Goal: Transaction & Acquisition: Purchase product/service

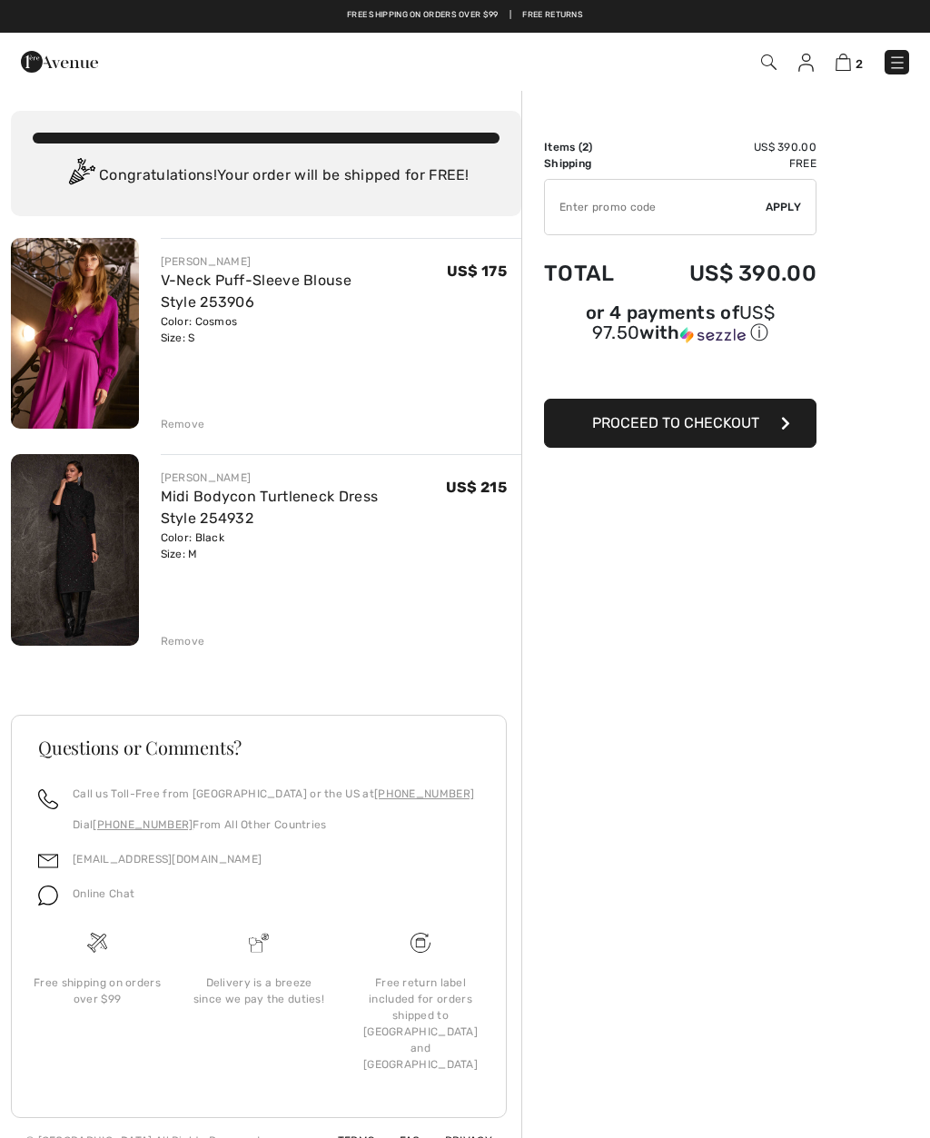
click at [83, 363] on img at bounding box center [75, 333] width 128 height 191
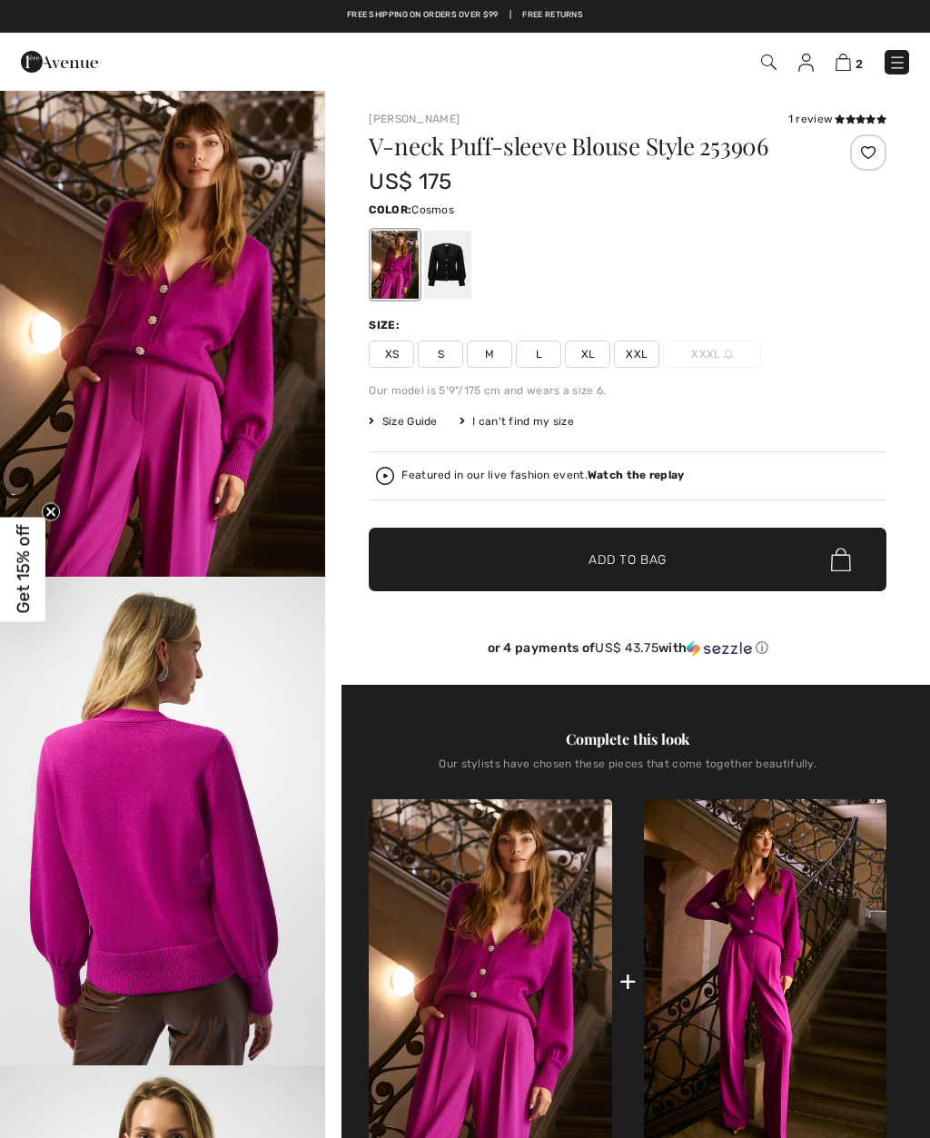
checkbox input "true"
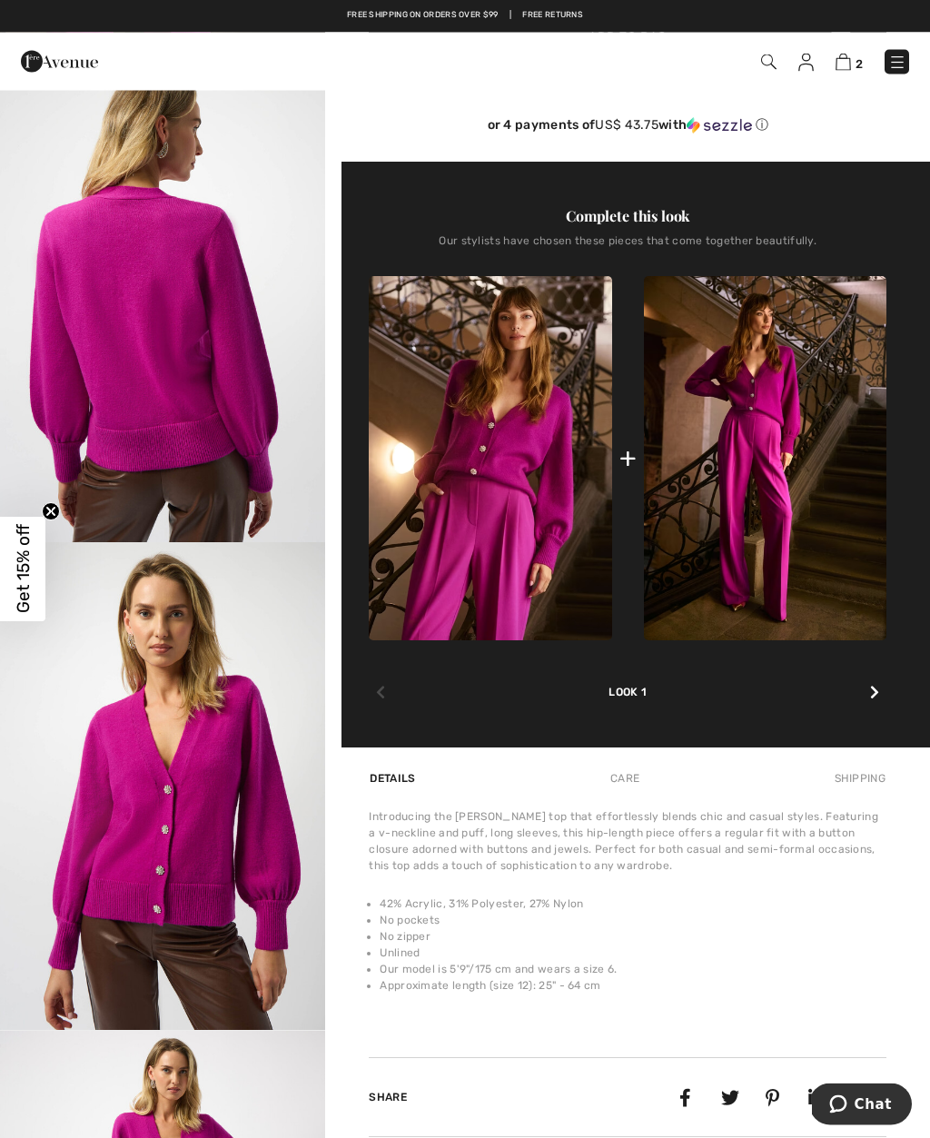
scroll to position [523, 0]
click at [788, 528] on img at bounding box center [765, 458] width 242 height 364
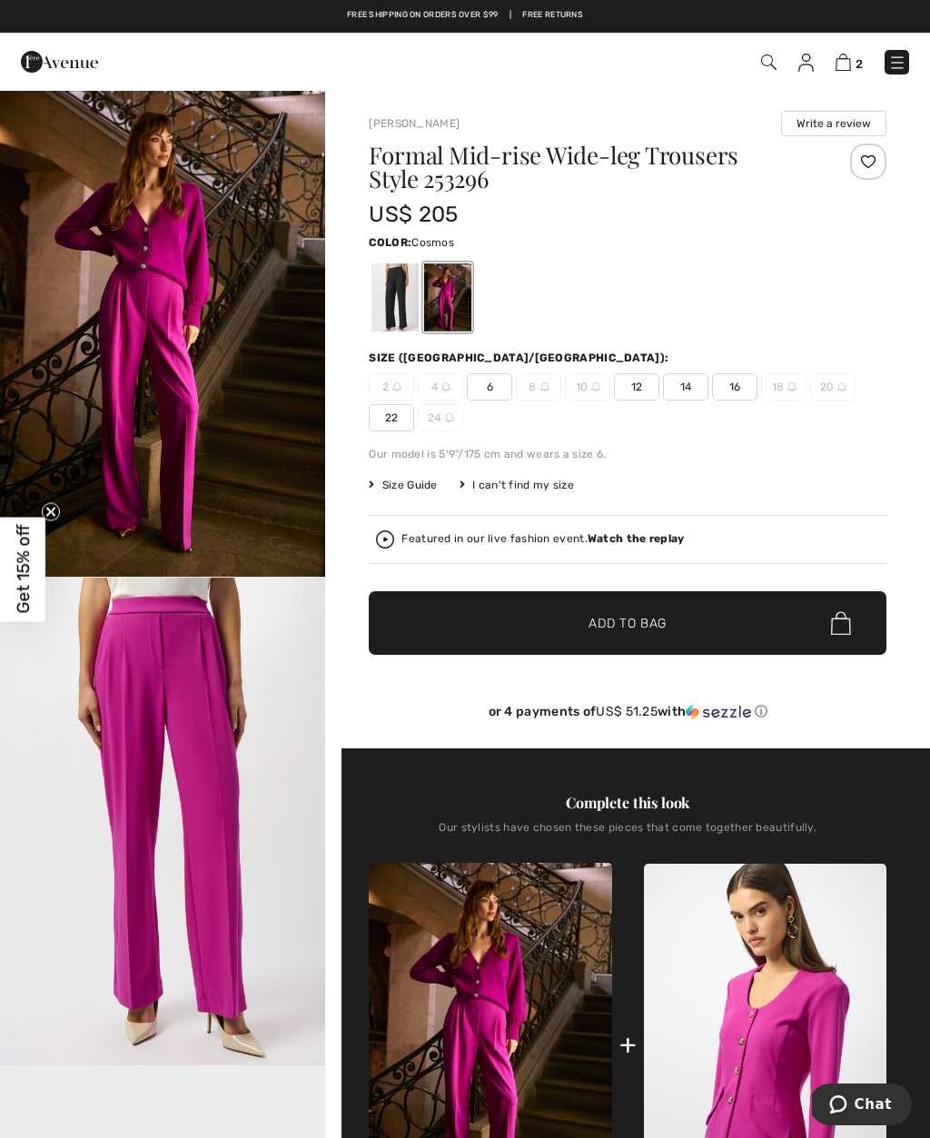
click at [223, 852] on img "2 / 4" at bounding box center [162, 821] width 325 height 488
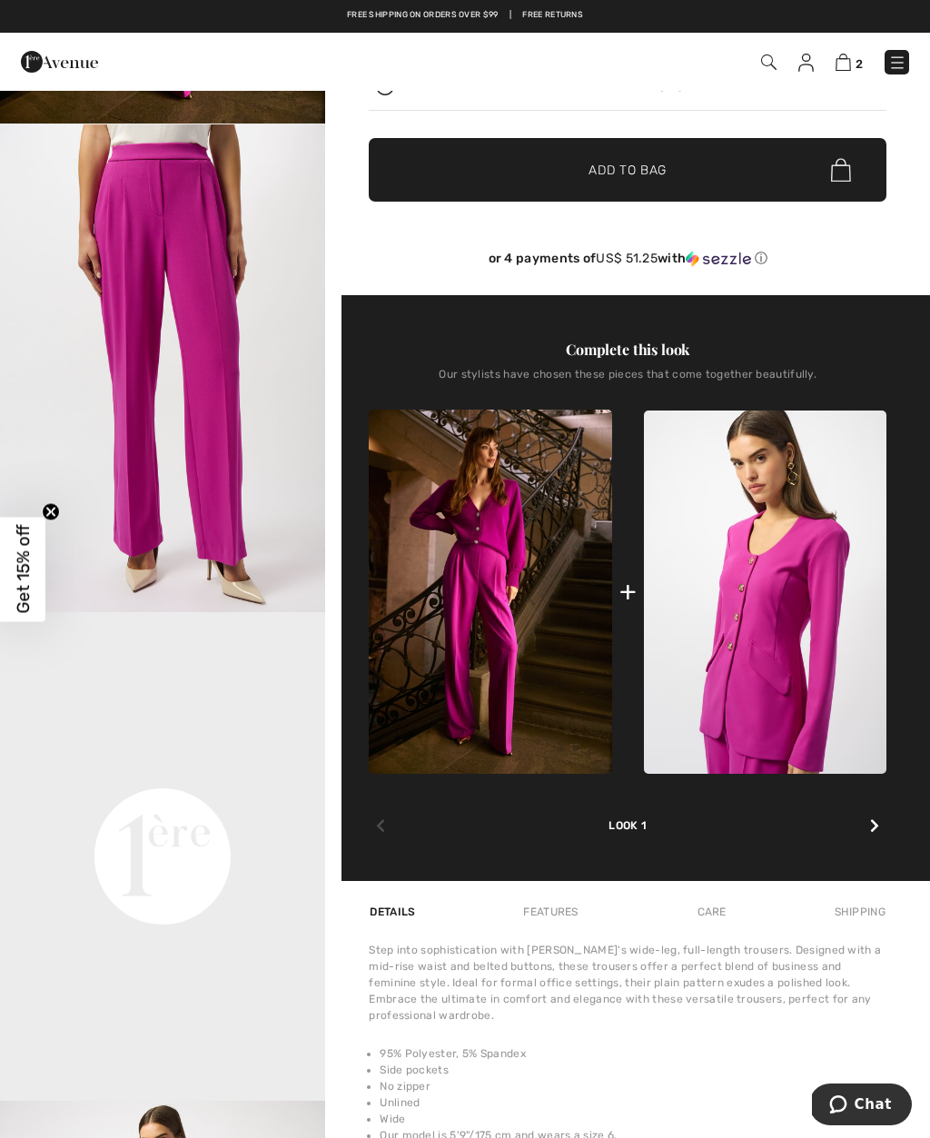
scroll to position [452, 0]
click at [502, 677] on img at bounding box center [490, 592] width 242 height 364
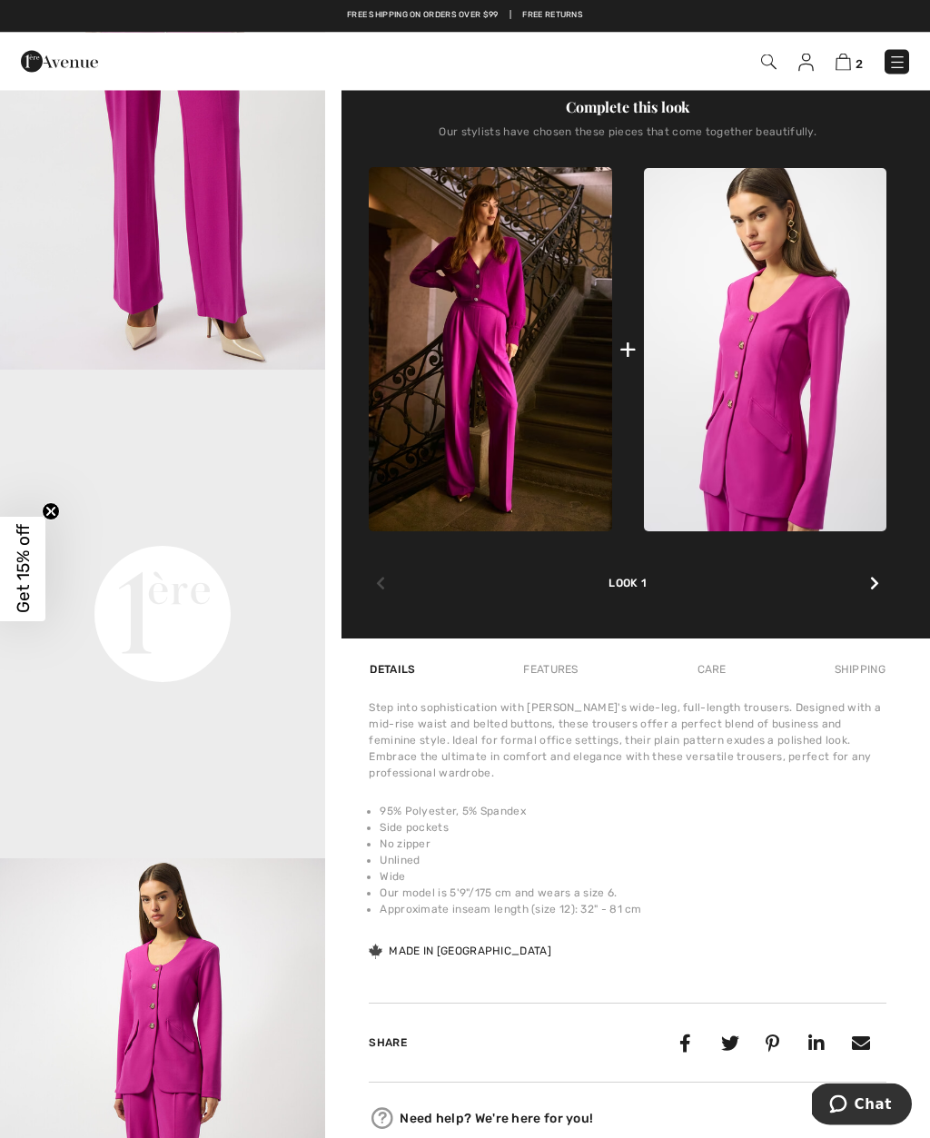
scroll to position [694, 0]
click at [498, 452] on img at bounding box center [490, 351] width 242 height 364
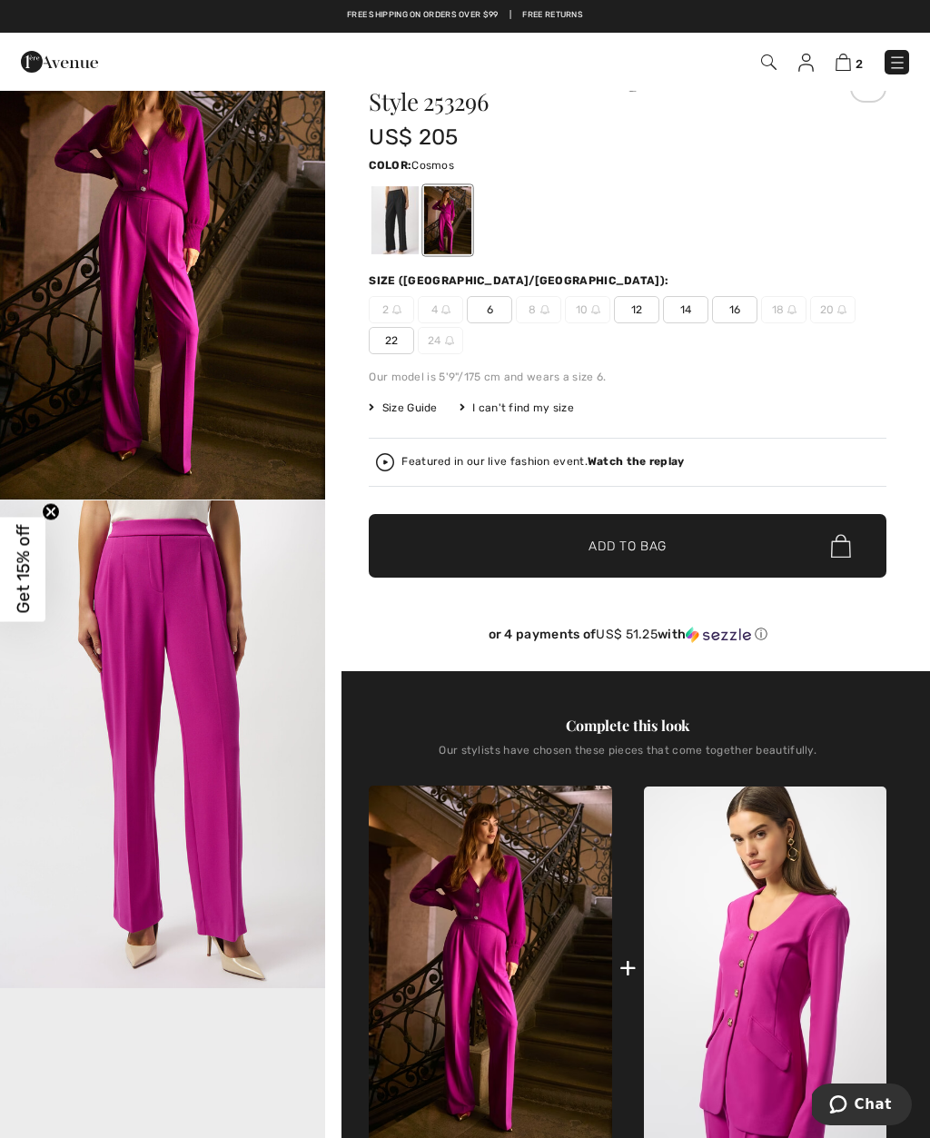
scroll to position [0, 0]
